Goal: Task Accomplishment & Management: Manage account settings

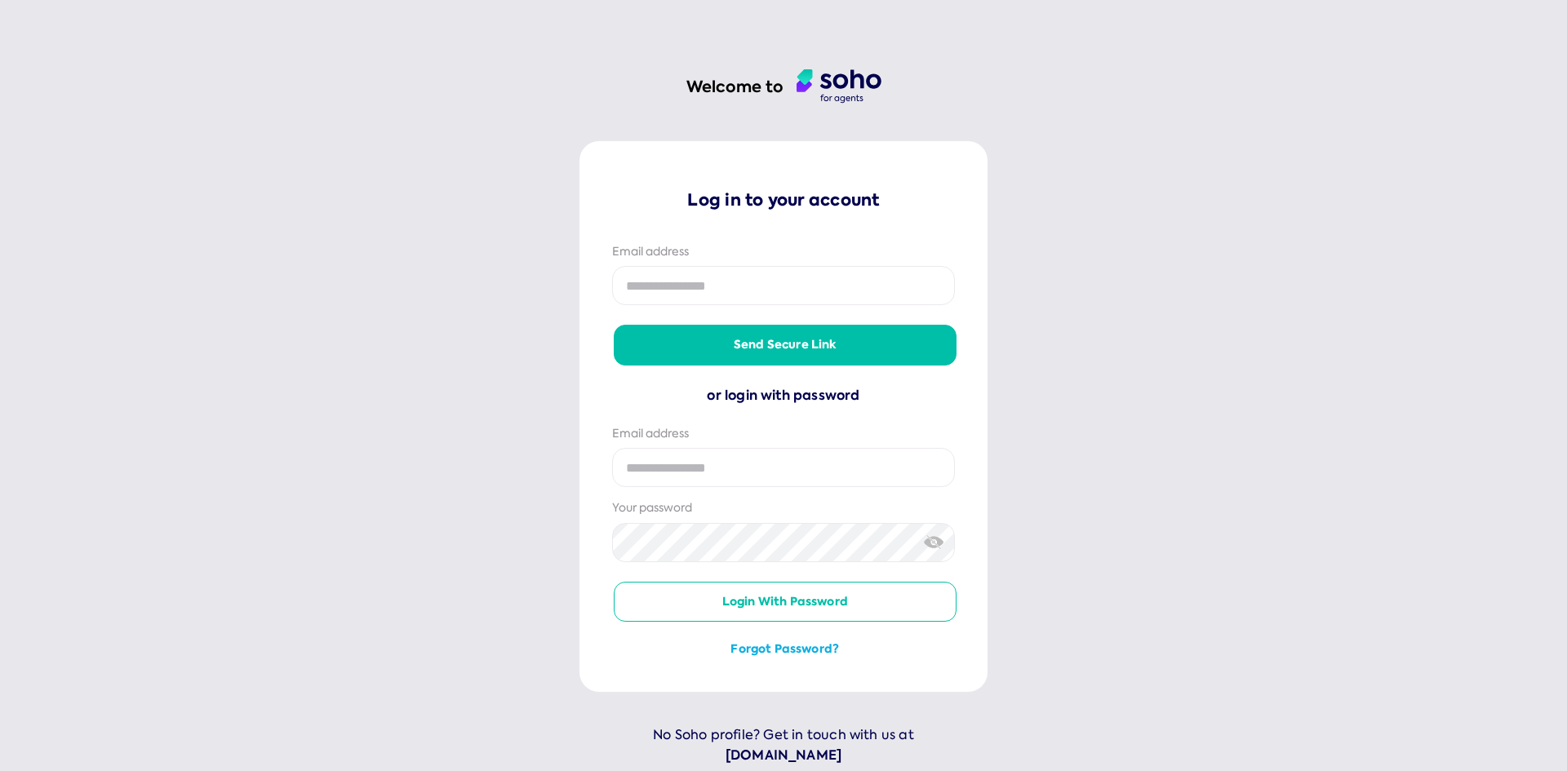
click at [637, 282] on input "email" at bounding box center [783, 285] width 343 height 39
type input "**********"
click at [721, 603] on button "Login with password" at bounding box center [785, 602] width 343 height 41
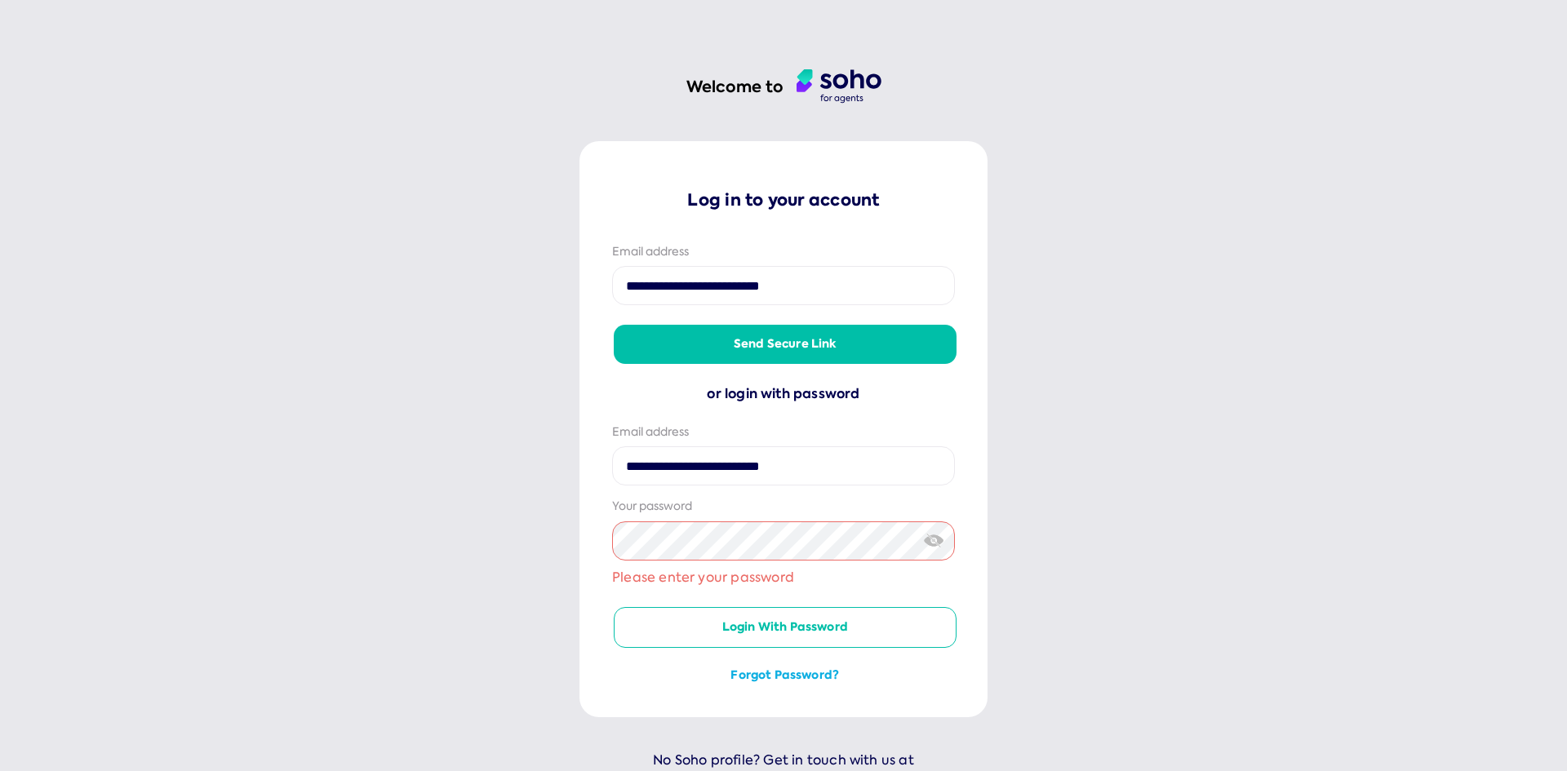
click at [697, 341] on button "Send secure link" at bounding box center [785, 344] width 343 height 39
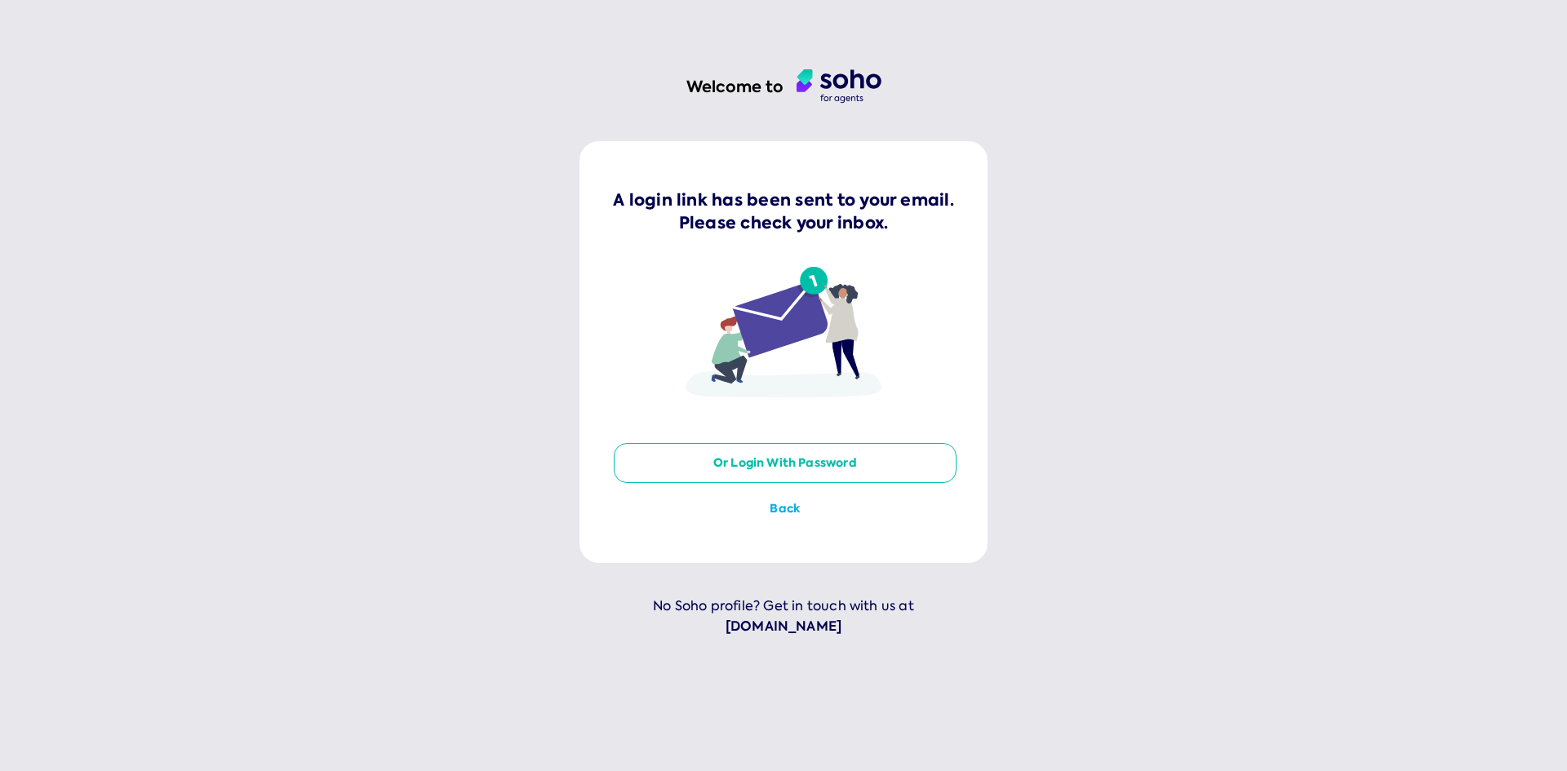
click at [751, 465] on button "or login with password" at bounding box center [785, 463] width 343 height 41
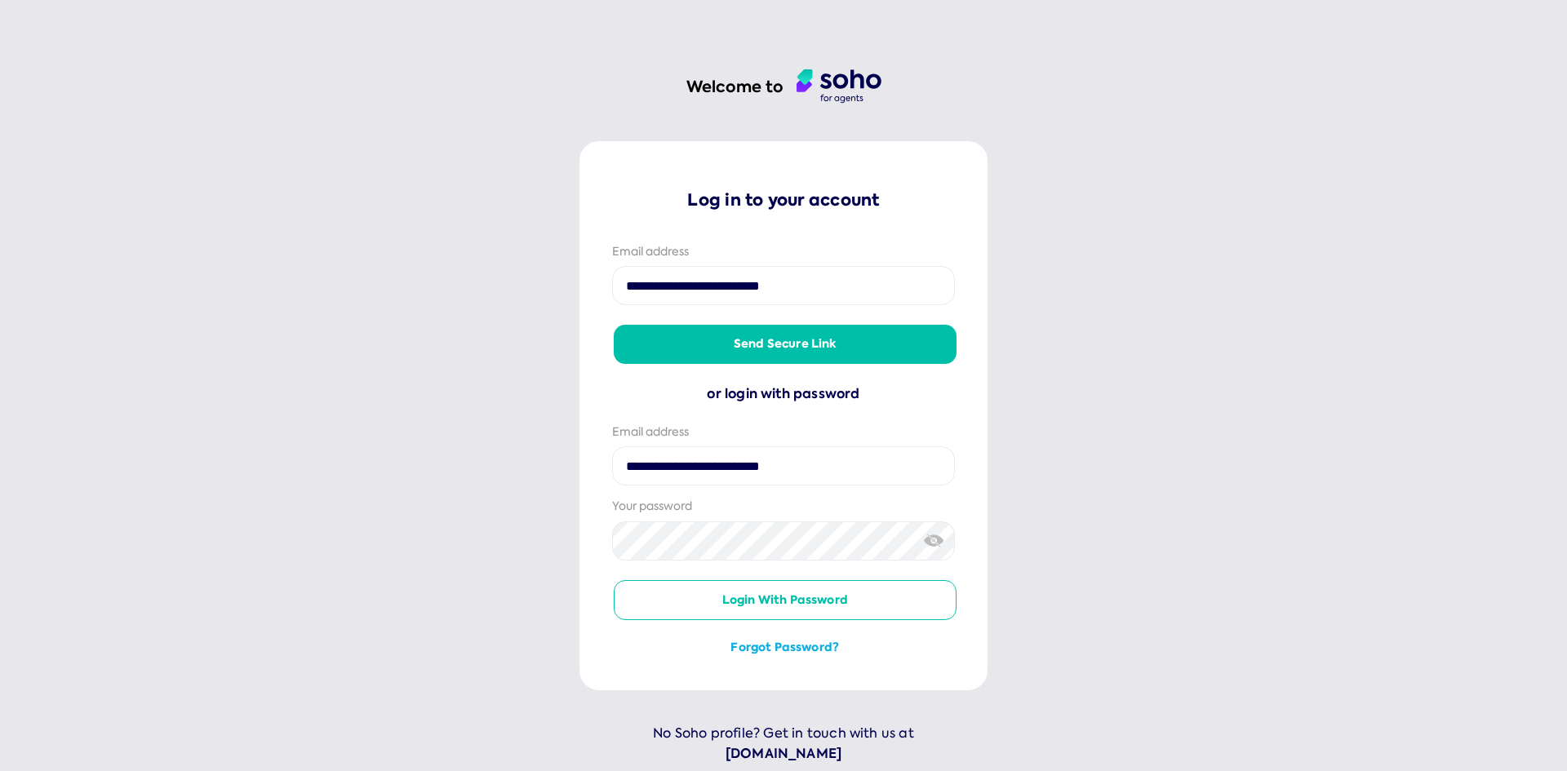
click at [711, 340] on button "Send secure link" at bounding box center [785, 344] width 343 height 39
